Goal: Task Accomplishment & Management: Manage account settings

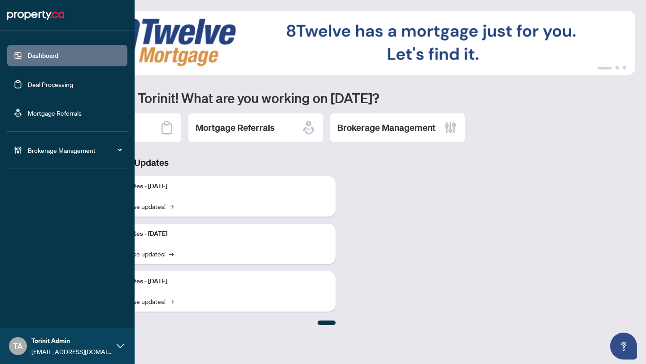
click at [31, 153] on span "Brokerage Management" at bounding box center [74, 150] width 93 height 10
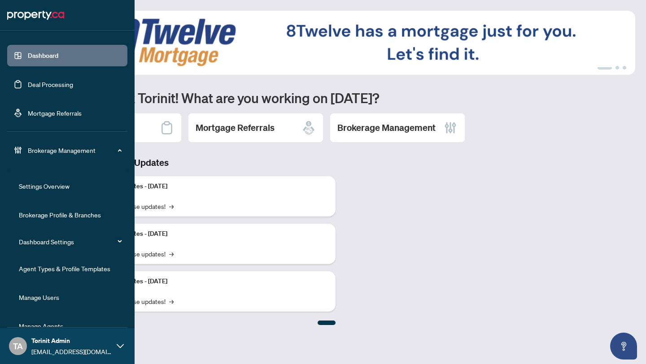
click at [46, 269] on link "Agent Types & Profile Templates" at bounding box center [65, 269] width 92 height 8
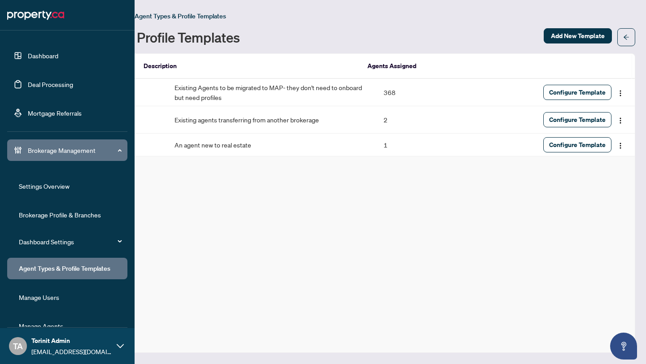
scroll to position [17, 0]
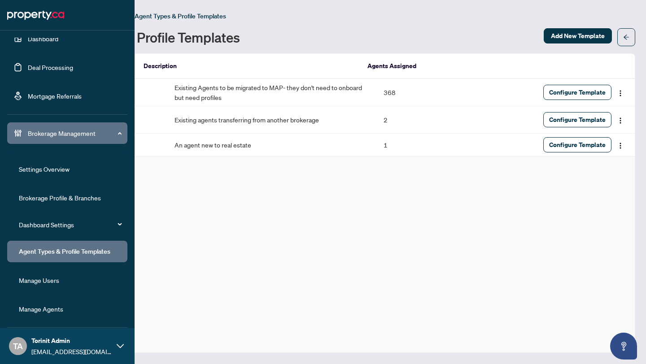
click at [49, 285] on link "Manage Users" at bounding box center [39, 280] width 40 height 8
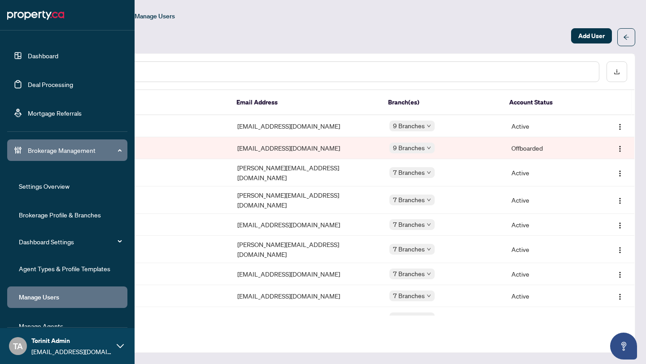
scroll to position [17, 0]
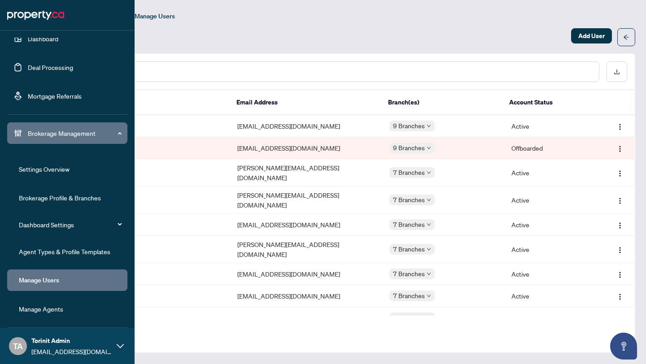
click at [51, 307] on link "Manage Agents" at bounding box center [41, 309] width 44 height 8
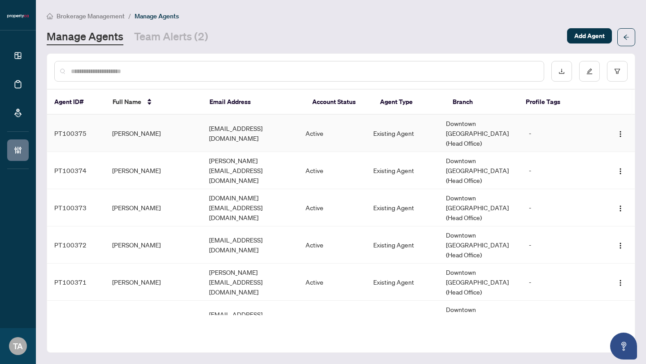
click at [136, 137] on td "[PERSON_NAME]" at bounding box center [153, 133] width 97 height 37
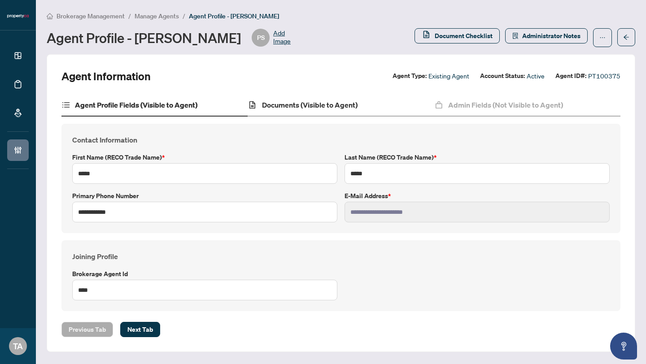
click at [264, 114] on div "Documents (Visible to Agent)" at bounding box center [341, 105] width 186 height 22
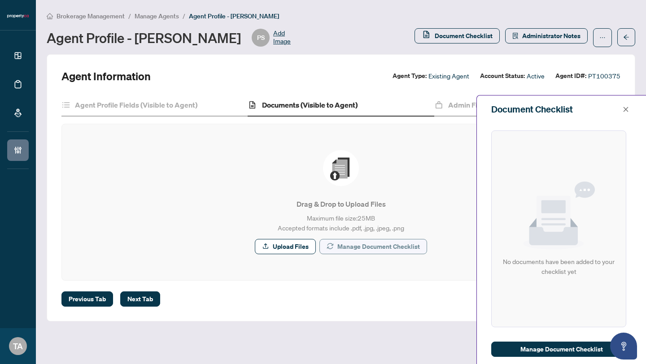
click at [351, 243] on span "Manage Document Checklist" at bounding box center [379, 247] width 83 height 14
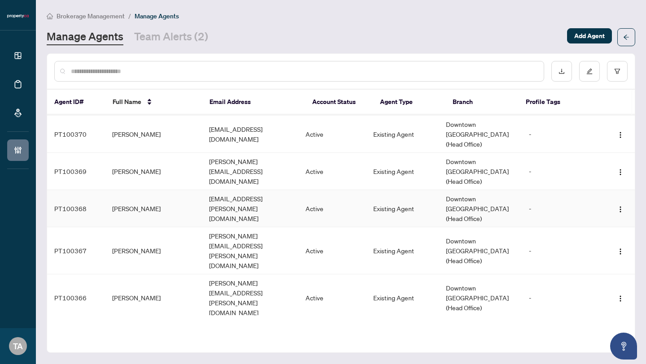
scroll to position [347, 0]
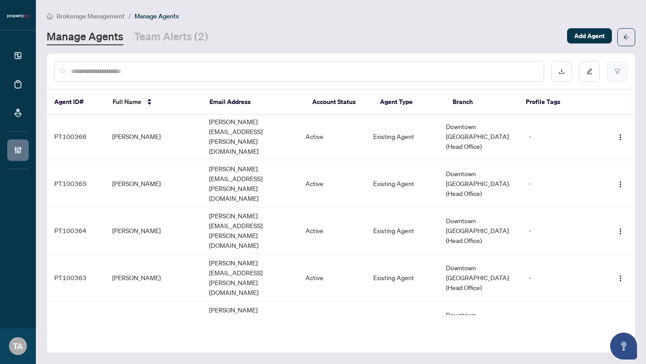
click at [612, 73] on button "button" at bounding box center [617, 71] width 21 height 21
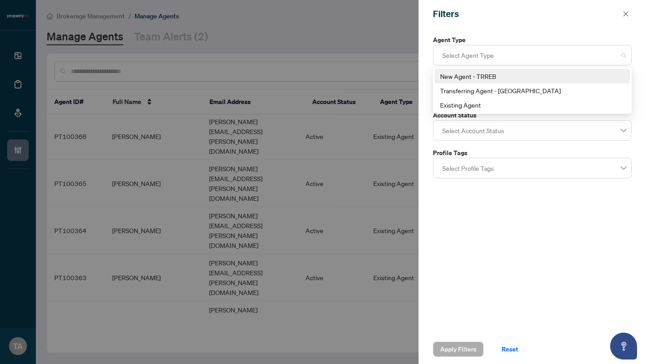
click at [509, 54] on div at bounding box center [532, 55] width 187 height 16
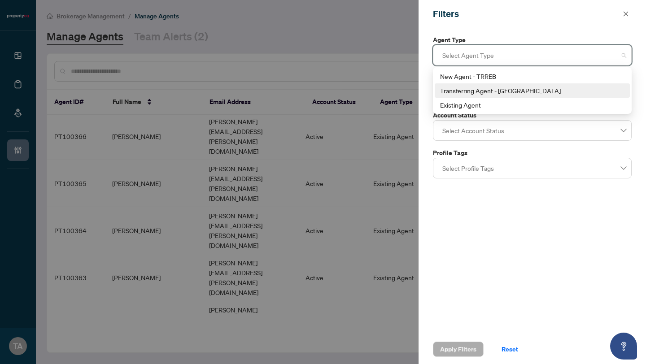
click at [506, 91] on div "Transferring Agent - [GEOGRAPHIC_DATA]" at bounding box center [532, 91] width 184 height 10
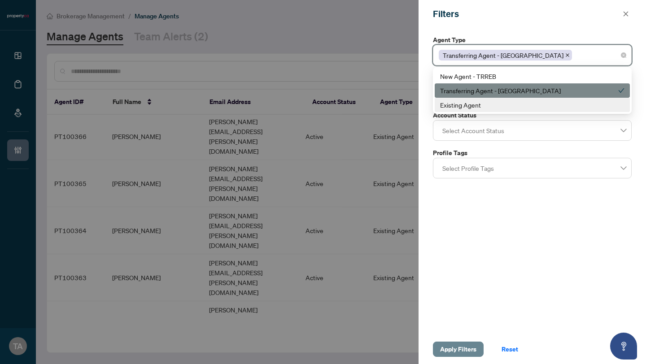
click at [452, 356] on span "Apply Filters" at bounding box center [458, 349] width 36 height 14
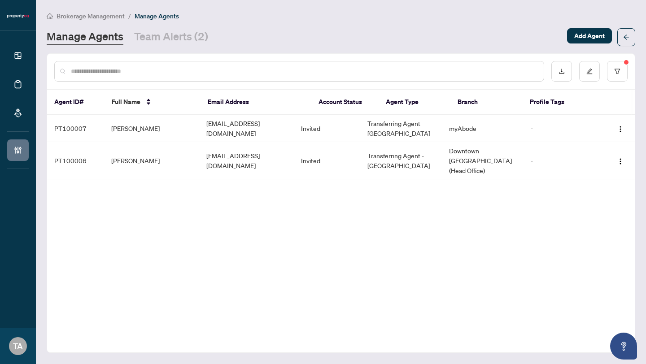
scroll to position [0, 0]
click at [193, 134] on td "[PERSON_NAME]" at bounding box center [151, 128] width 95 height 27
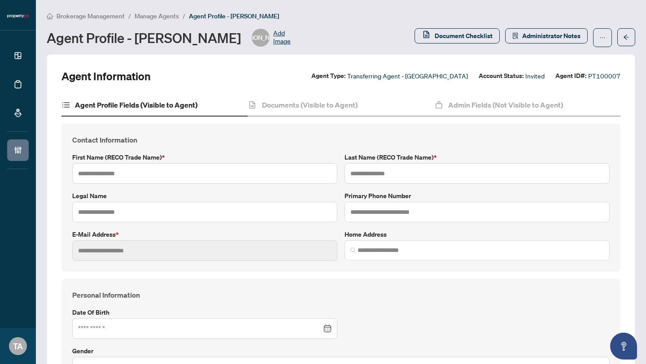
type input "****"
type input "*"
type input "**********"
click at [281, 103] on h4 "Documents (Visible to Agent)" at bounding box center [310, 105] width 96 height 11
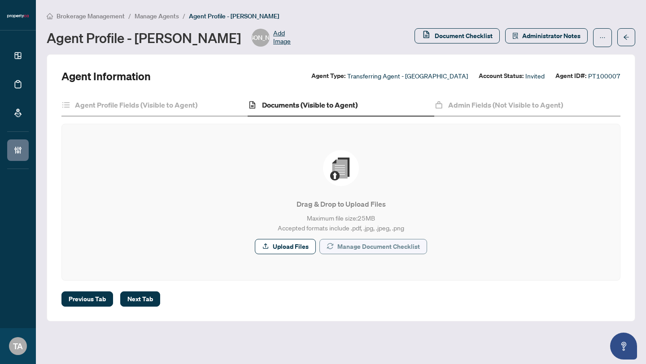
click at [378, 251] on span "Manage Document Checklist" at bounding box center [379, 247] width 83 height 14
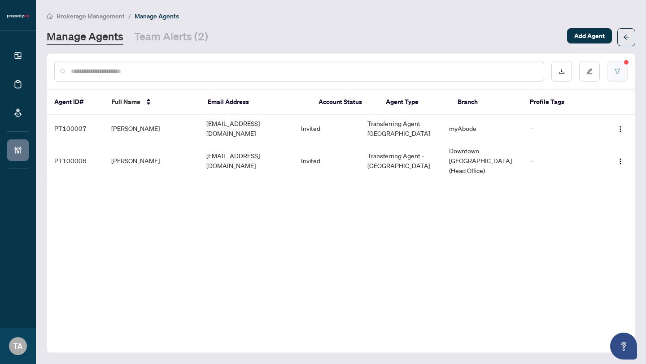
click at [621, 76] on button "button" at bounding box center [617, 71] width 21 height 21
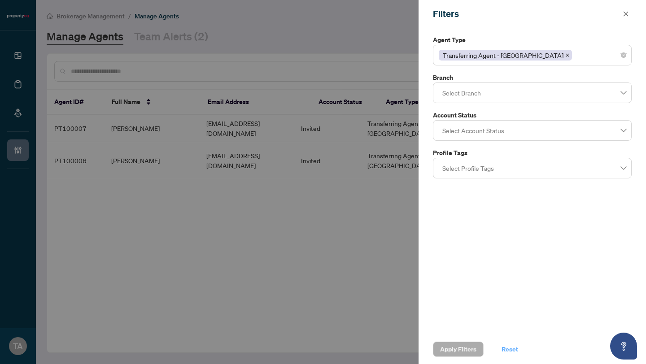
click at [512, 351] on span "Reset" at bounding box center [510, 349] width 17 height 14
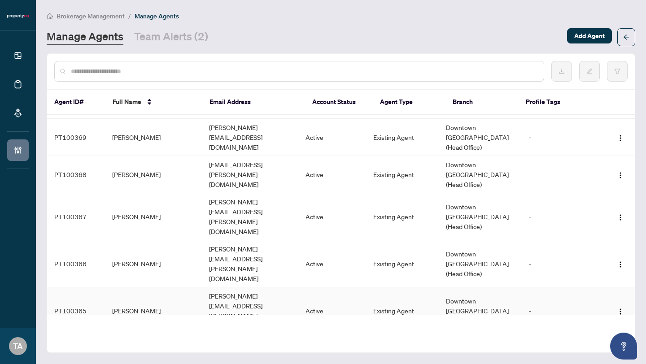
scroll to position [347, 0]
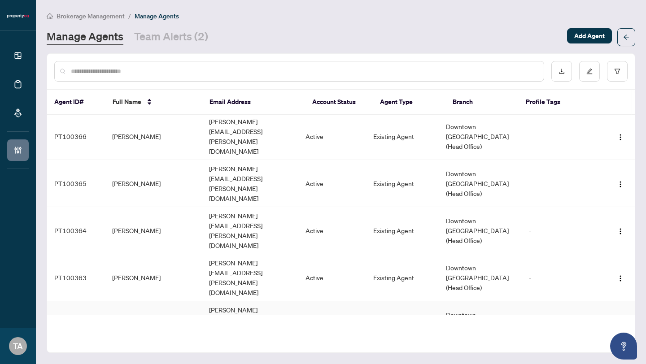
click at [113, 302] on td "[PERSON_NAME]" at bounding box center [153, 325] width 97 height 47
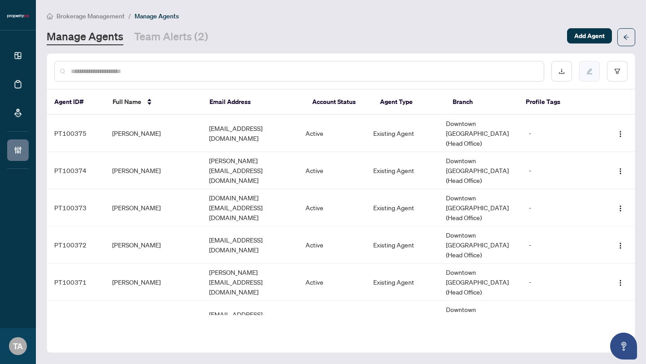
click at [592, 75] on button "button" at bounding box center [589, 71] width 21 height 21
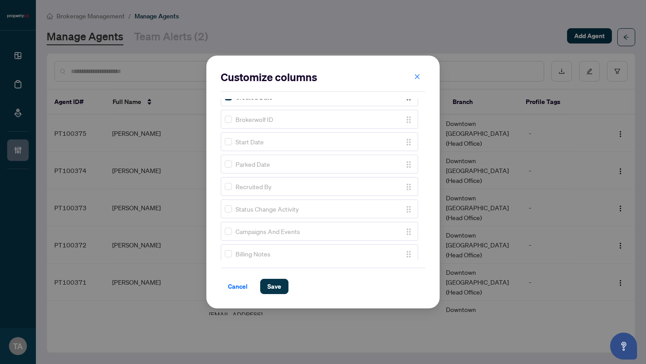
scroll to position [150, 0]
click at [266, 288] on button "Save" at bounding box center [274, 286] width 28 height 15
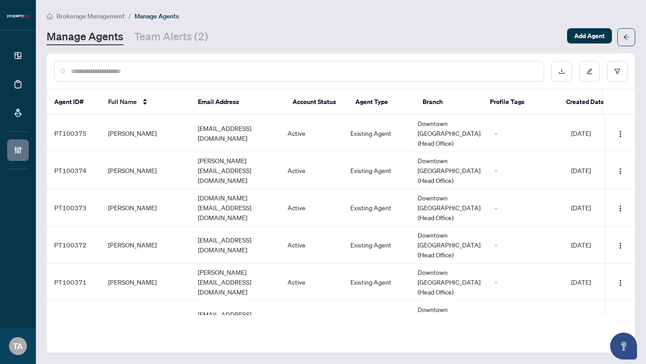
drag, startPoint x: 276, startPoint y: 315, endPoint x: 338, endPoint y: 317, distance: 61.5
click at [338, 317] on div "Agent ID# Full Name Email Address Account Status Agent Type Branch Profile Tags…" at bounding box center [341, 206] width 588 height 233
drag, startPoint x: 346, startPoint y: 315, endPoint x: 391, endPoint y: 315, distance: 45.3
click at [391, 315] on div "Agent ID# Full Name Email Address Account Status Agent Type Branch Profile Tags…" at bounding box center [341, 206] width 588 height 233
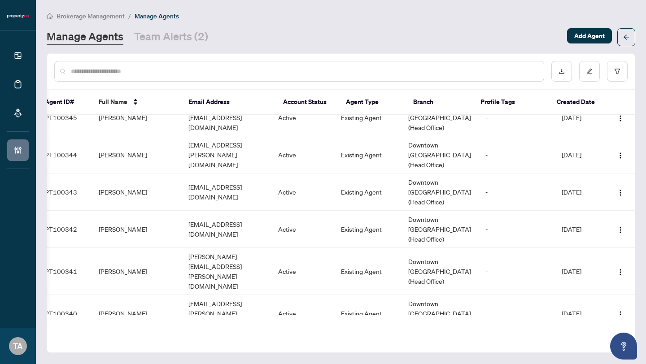
scroll to position [1445, 9]
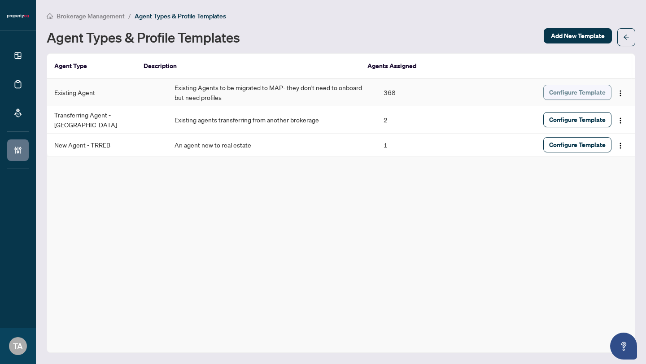
click at [597, 97] on span "Configure Template" at bounding box center [577, 92] width 57 height 14
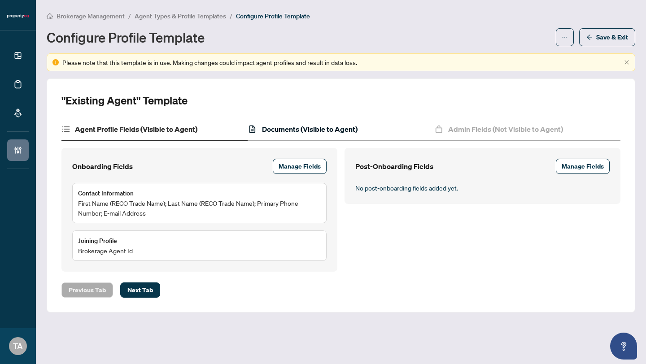
click at [336, 133] on h4 "Documents (Visible to Agent)" at bounding box center [310, 129] width 96 height 11
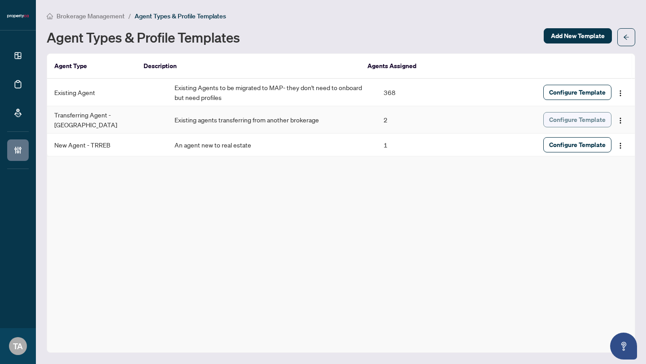
click at [564, 125] on span "Configure Template" at bounding box center [577, 120] width 57 height 14
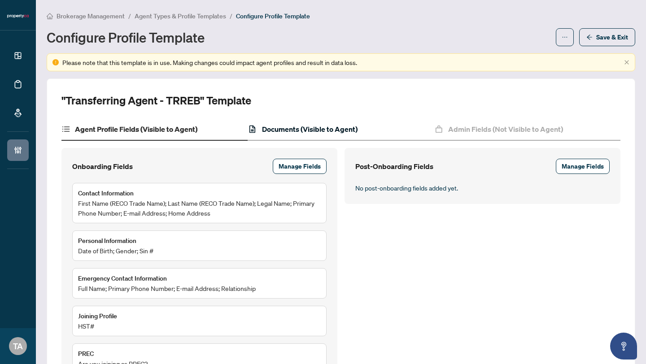
click at [308, 132] on h4 "Documents (Visible to Agent)" at bounding box center [310, 129] width 96 height 11
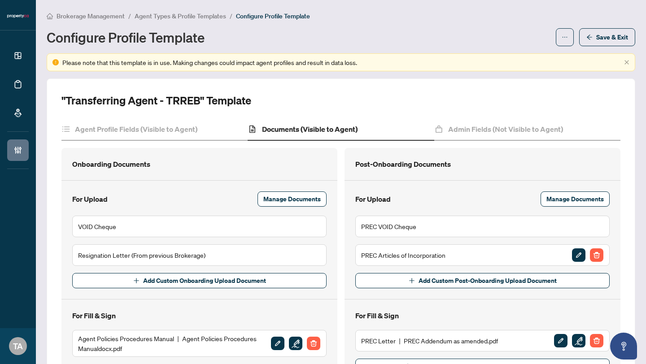
click at [172, 18] on span "Agent Types & Profile Templates" at bounding box center [181, 16] width 92 height 8
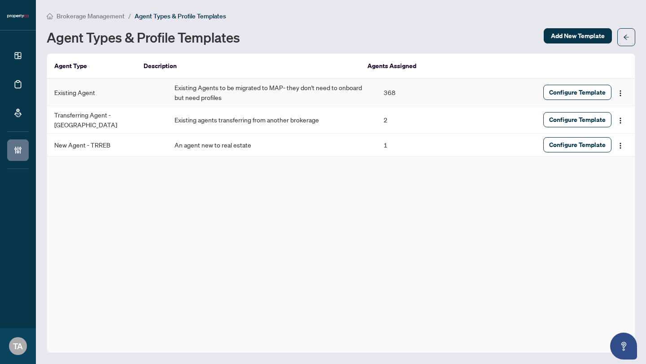
click at [178, 90] on td "Existing Agents to be migrated to MAP- they don't need to onboard but need prof…" at bounding box center [272, 92] width 210 height 27
click at [588, 92] on span "Configure Template" at bounding box center [577, 92] width 57 height 14
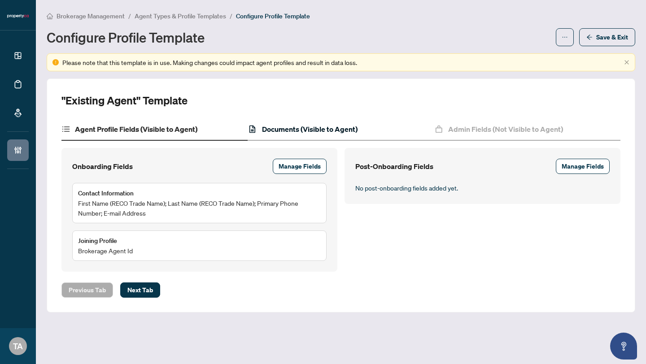
click at [305, 127] on h4 "Documents (Visible to Agent)" at bounding box center [310, 129] width 96 height 11
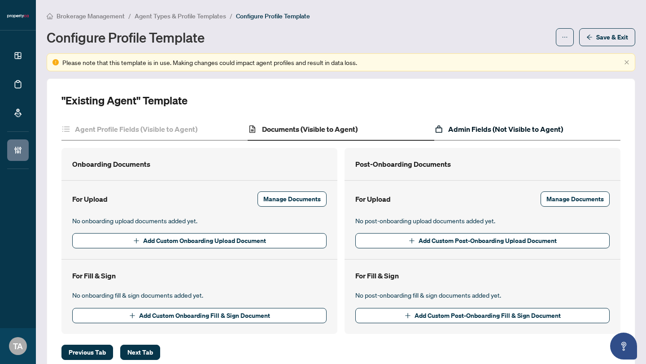
click at [490, 132] on h4 "Admin Fields (Not Visible to Agent)" at bounding box center [505, 129] width 115 height 11
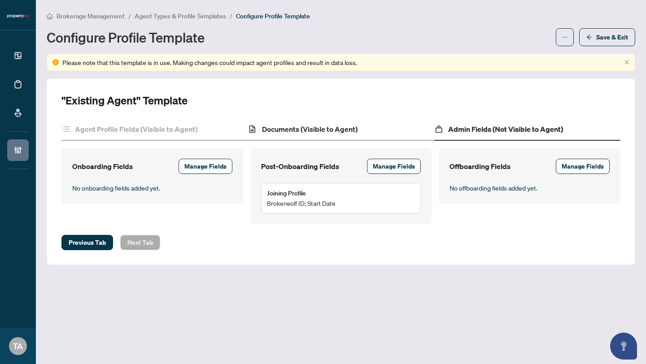
click at [363, 130] on div "Documents (Visible to Agent)" at bounding box center [341, 129] width 186 height 22
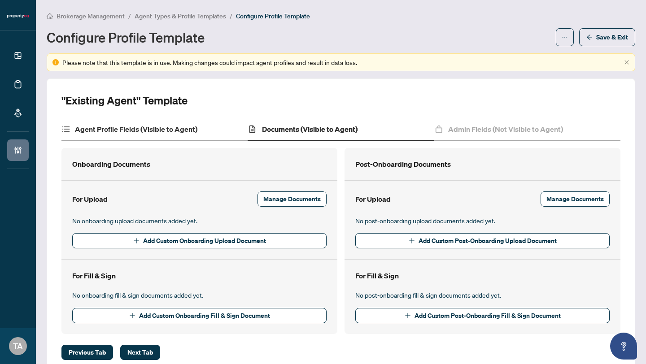
click at [189, 123] on div "Agent Profile Fields (Visible to Agent)" at bounding box center [154, 129] width 186 height 22
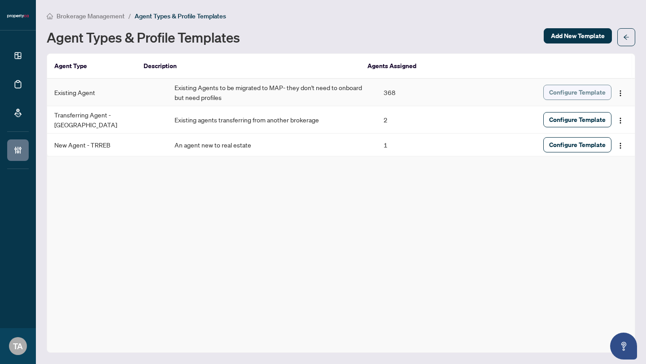
click at [566, 94] on span "Configure Template" at bounding box center [577, 92] width 57 height 14
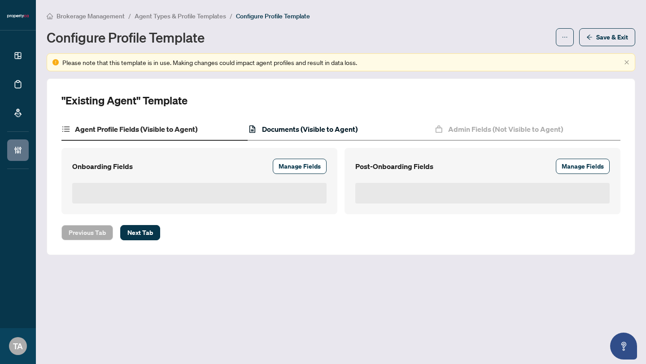
click at [333, 127] on h4 "Documents (Visible to Agent)" at bounding box center [310, 129] width 96 height 11
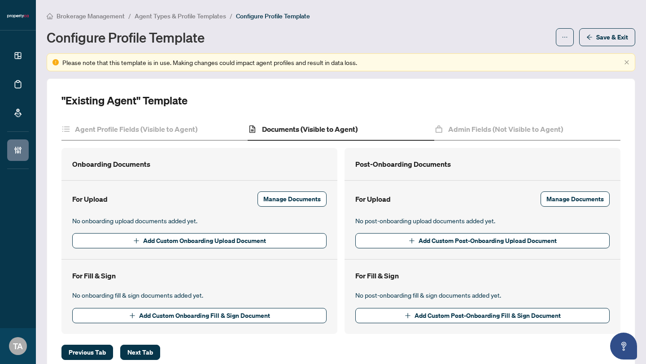
scroll to position [21, 0]
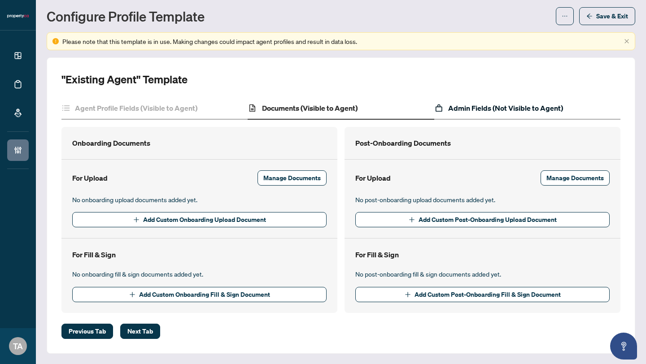
click at [498, 111] on h4 "Admin Fields (Not Visible to Agent)" at bounding box center [505, 108] width 115 height 11
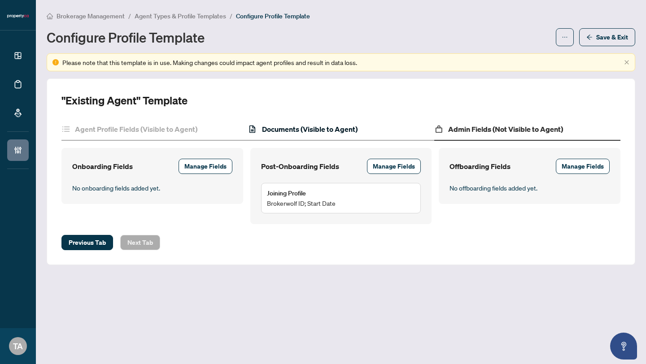
click at [355, 134] on h4 "Documents (Visible to Agent)" at bounding box center [310, 129] width 96 height 11
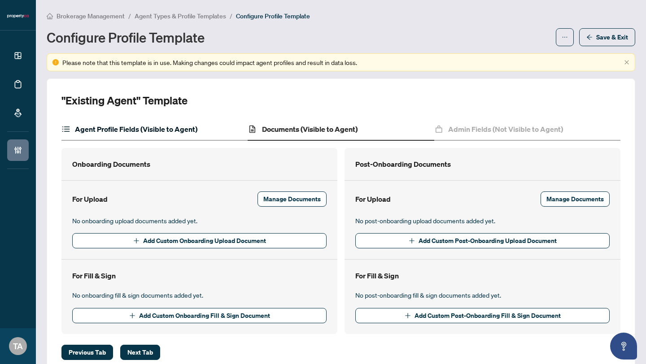
click at [88, 129] on h4 "Agent Profile Fields (Visible to Agent)" at bounding box center [136, 129] width 123 height 11
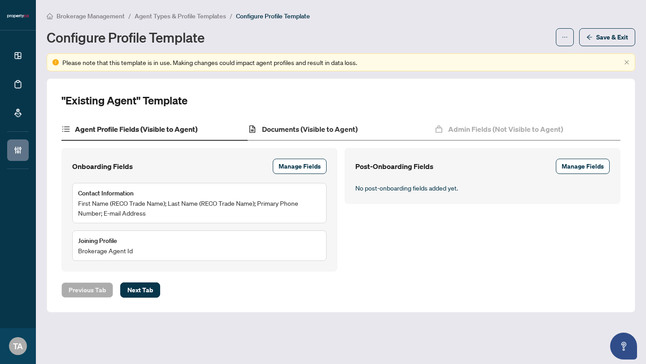
click at [372, 125] on div "Documents (Visible to Agent)" at bounding box center [341, 129] width 186 height 22
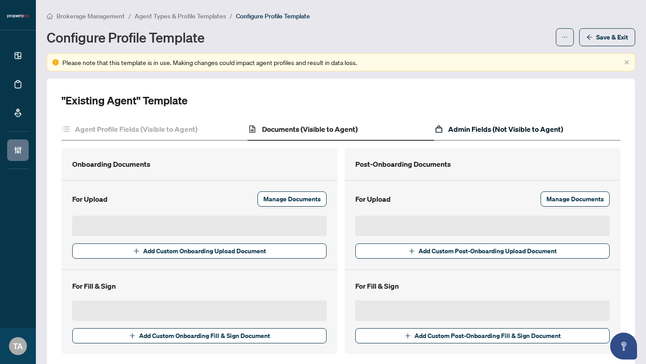
click at [501, 131] on h4 "Admin Fields (Not Visible to Agent)" at bounding box center [505, 129] width 115 height 11
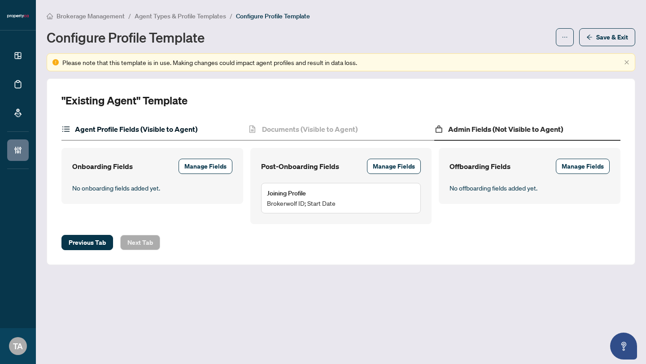
click at [90, 129] on h4 "Agent Profile Fields (Visible to Agent)" at bounding box center [136, 129] width 123 height 11
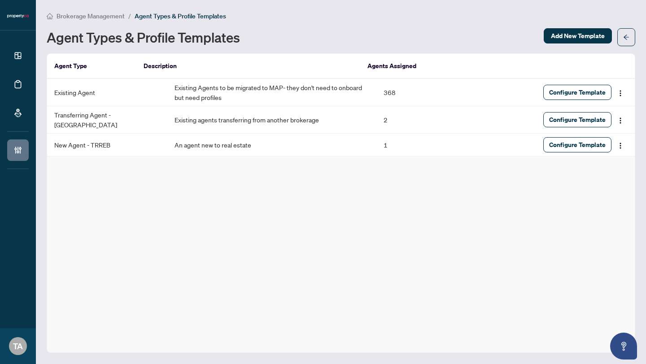
click at [232, 284] on div "Agent Type Description Agents Assigned Existing Agent Existing Agents to be mig…" at bounding box center [341, 203] width 589 height 300
click at [210, 285] on div "Agent Type Description Agents Assigned Existing Agent Existing Agents to be mig…" at bounding box center [341, 203] width 589 height 300
click at [377, 94] on td "368" at bounding box center [429, 92] width 105 height 27
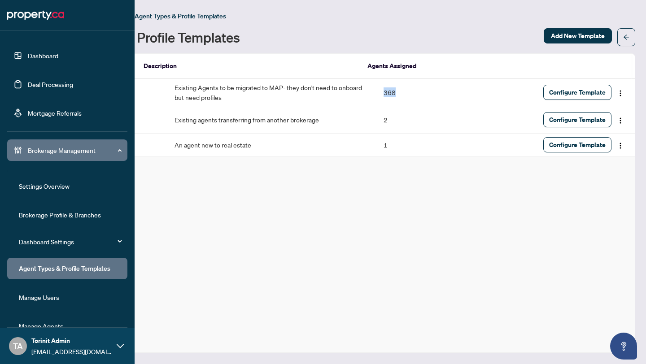
scroll to position [17, 0]
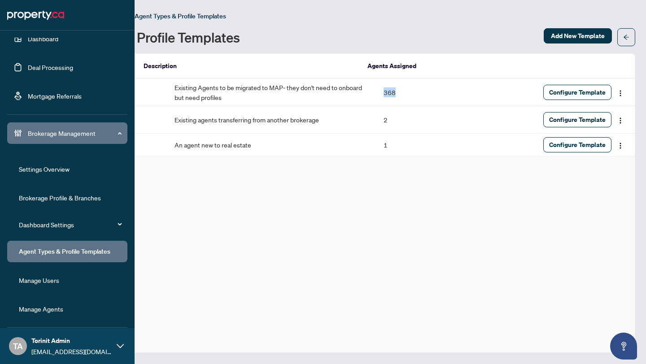
click at [54, 313] on link "Manage Agents" at bounding box center [41, 309] width 44 height 8
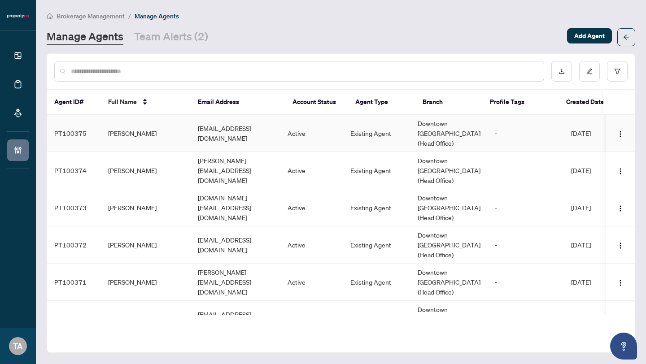
click at [219, 135] on td "[EMAIL_ADDRESS][DOMAIN_NAME]" at bounding box center [236, 133] width 90 height 37
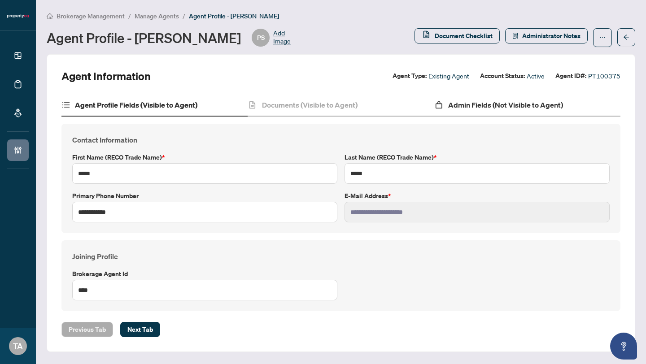
click at [564, 115] on div "Admin Fields (Not Visible to Agent)" at bounding box center [527, 105] width 186 height 22
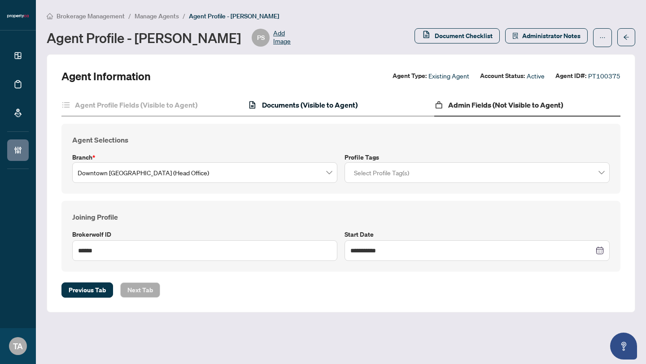
click at [326, 100] on h4 "Documents (Visible to Agent)" at bounding box center [310, 105] width 96 height 11
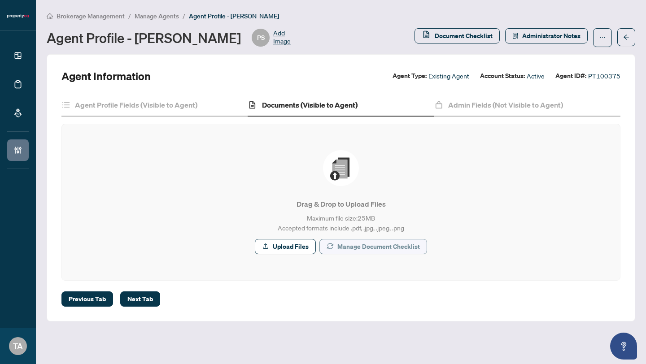
click at [389, 250] on span "Manage Document Checklist" at bounding box center [379, 247] width 83 height 14
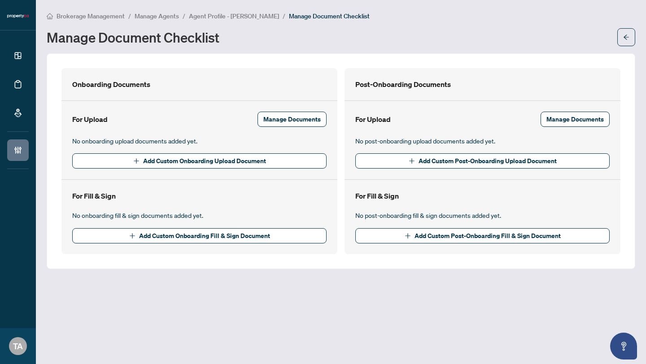
click at [225, 14] on span "Agent Profile - [PERSON_NAME]" at bounding box center [234, 16] width 90 height 8
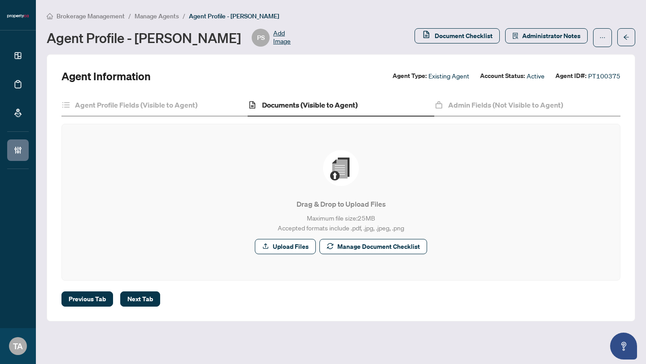
click at [154, 17] on span "Manage Agents" at bounding box center [157, 16] width 44 height 8
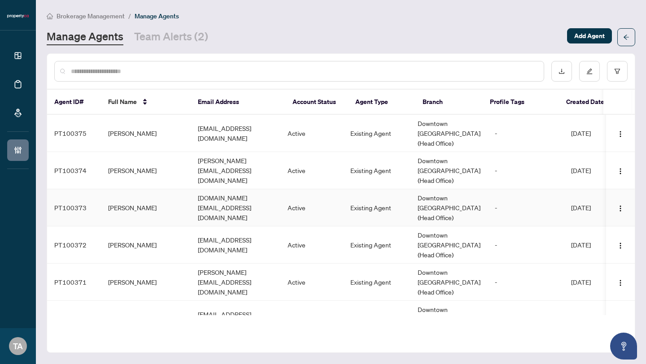
scroll to position [238, 0]
